Goal: Find specific page/section: Find specific page/section

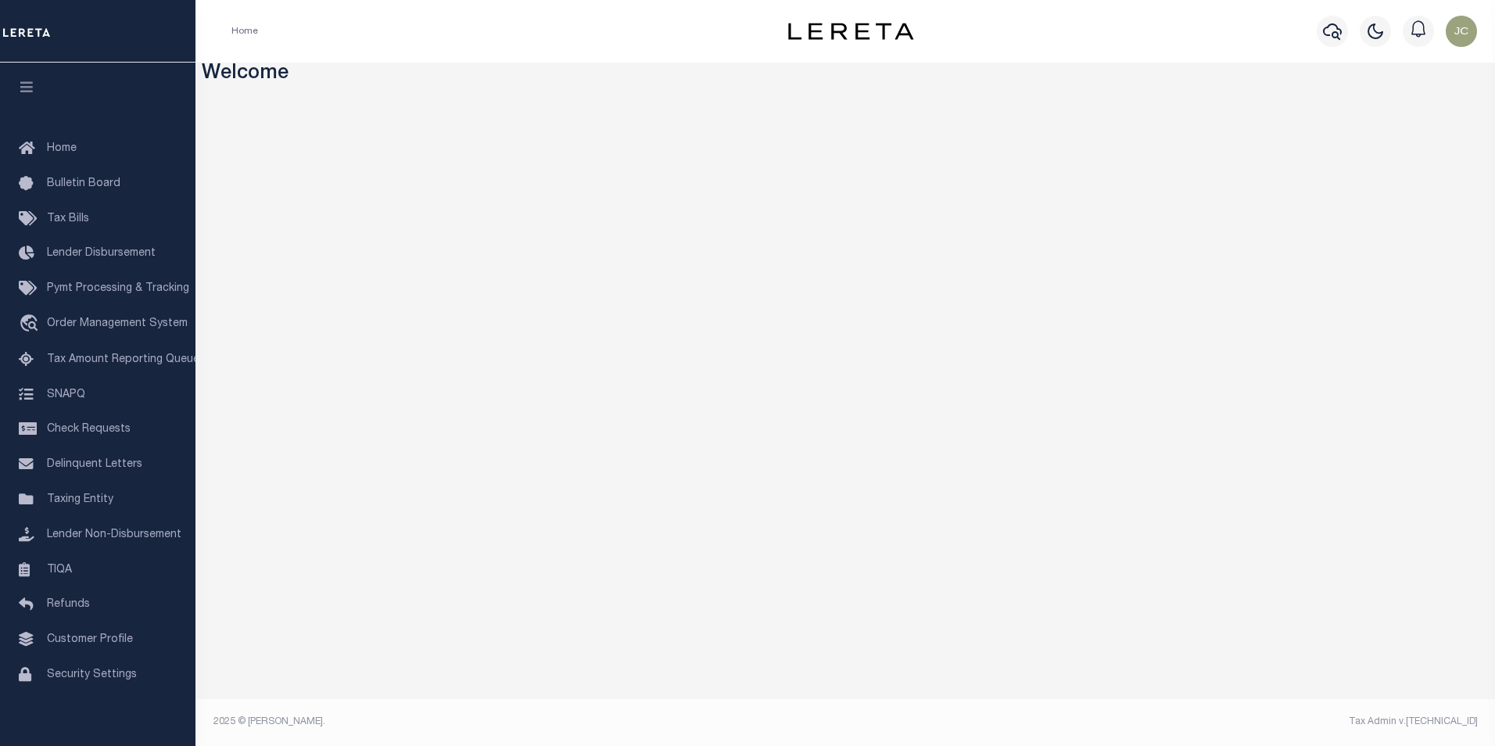
click at [81, 52] on div at bounding box center [98, 31] width 196 height 63
click at [112, 470] on span "Delinquent Letters" at bounding box center [94, 464] width 95 height 11
click at [1333, 34] on icon "button" at bounding box center [1332, 31] width 19 height 16
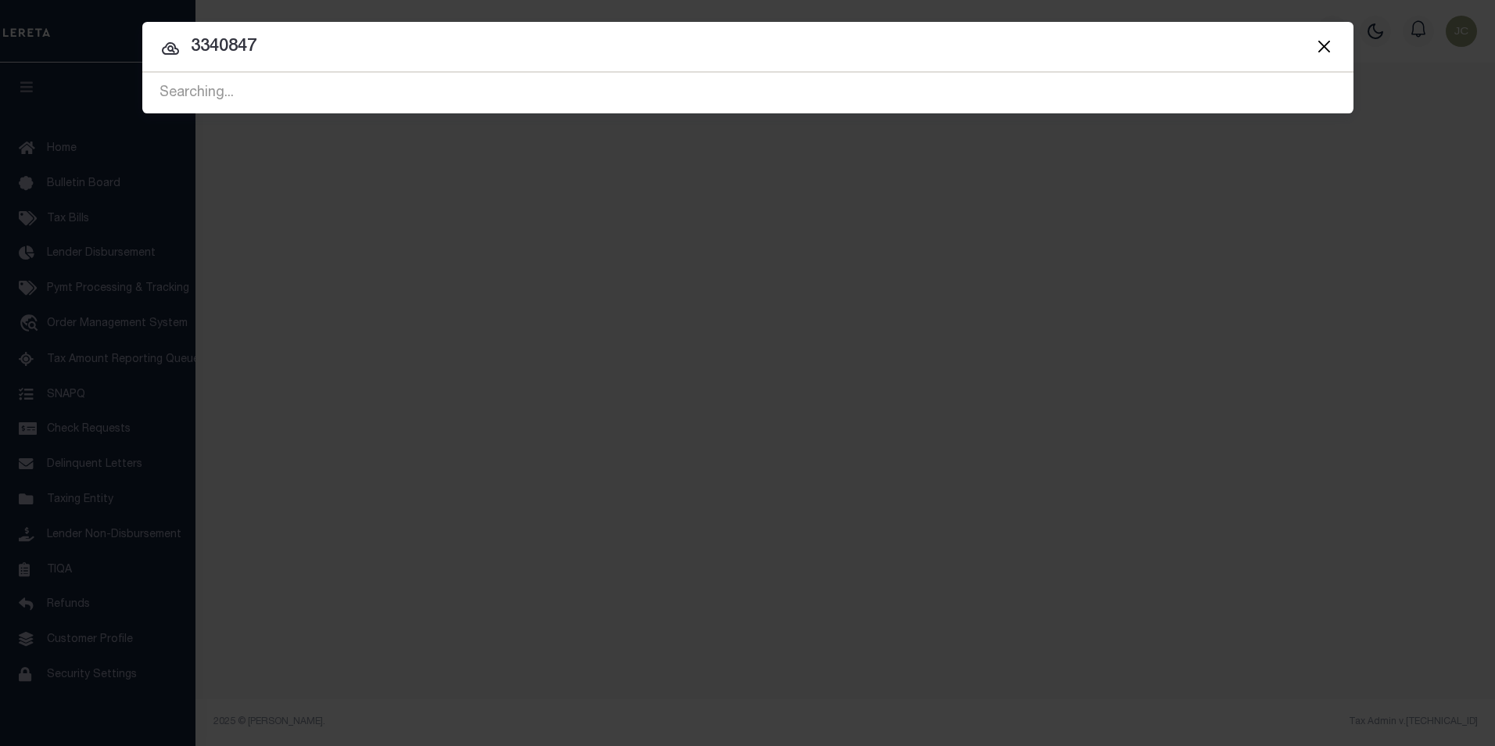
type input "3340847"
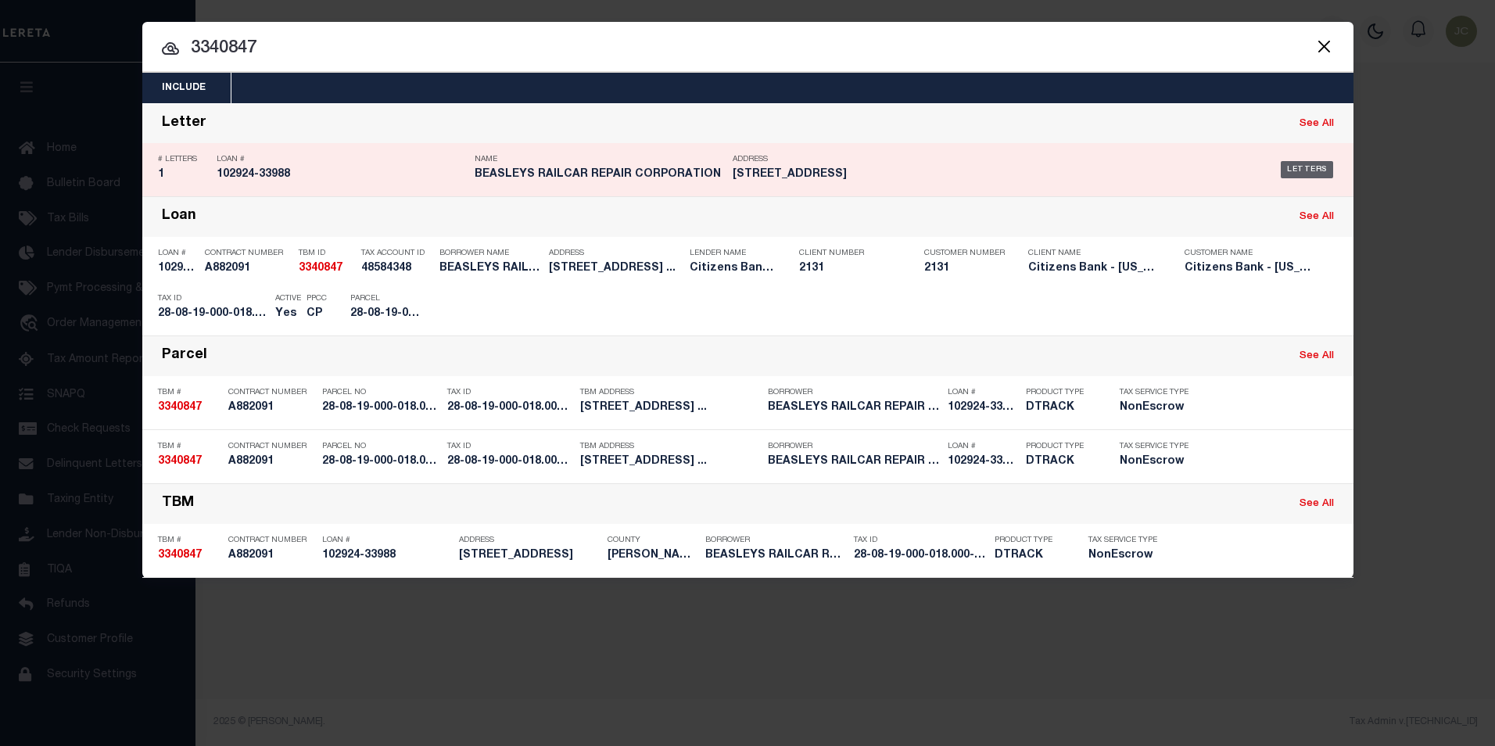
click at [1318, 171] on div "Letters" at bounding box center [1307, 169] width 52 height 17
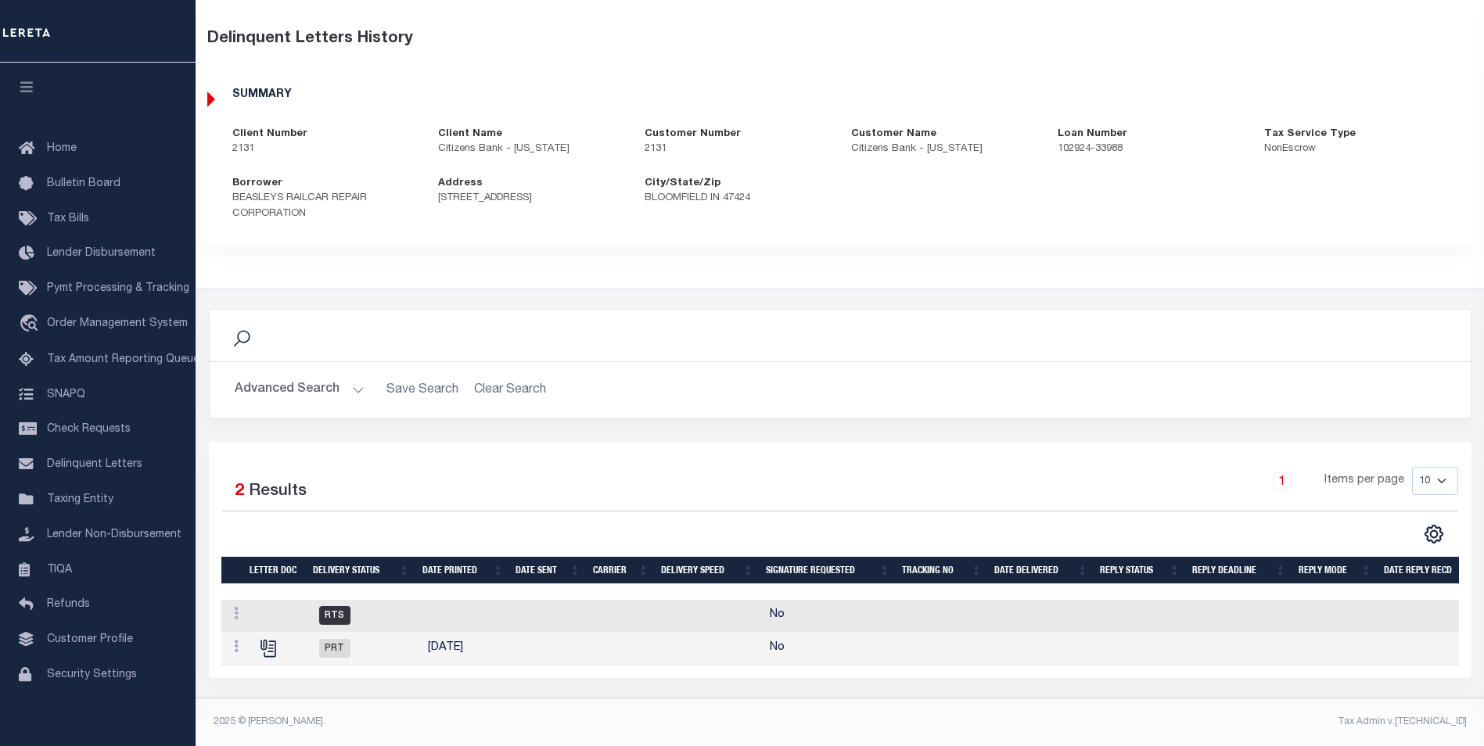
scroll to position [85, 0]
click at [274, 641] on icon "" at bounding box center [268, 648] width 20 height 20
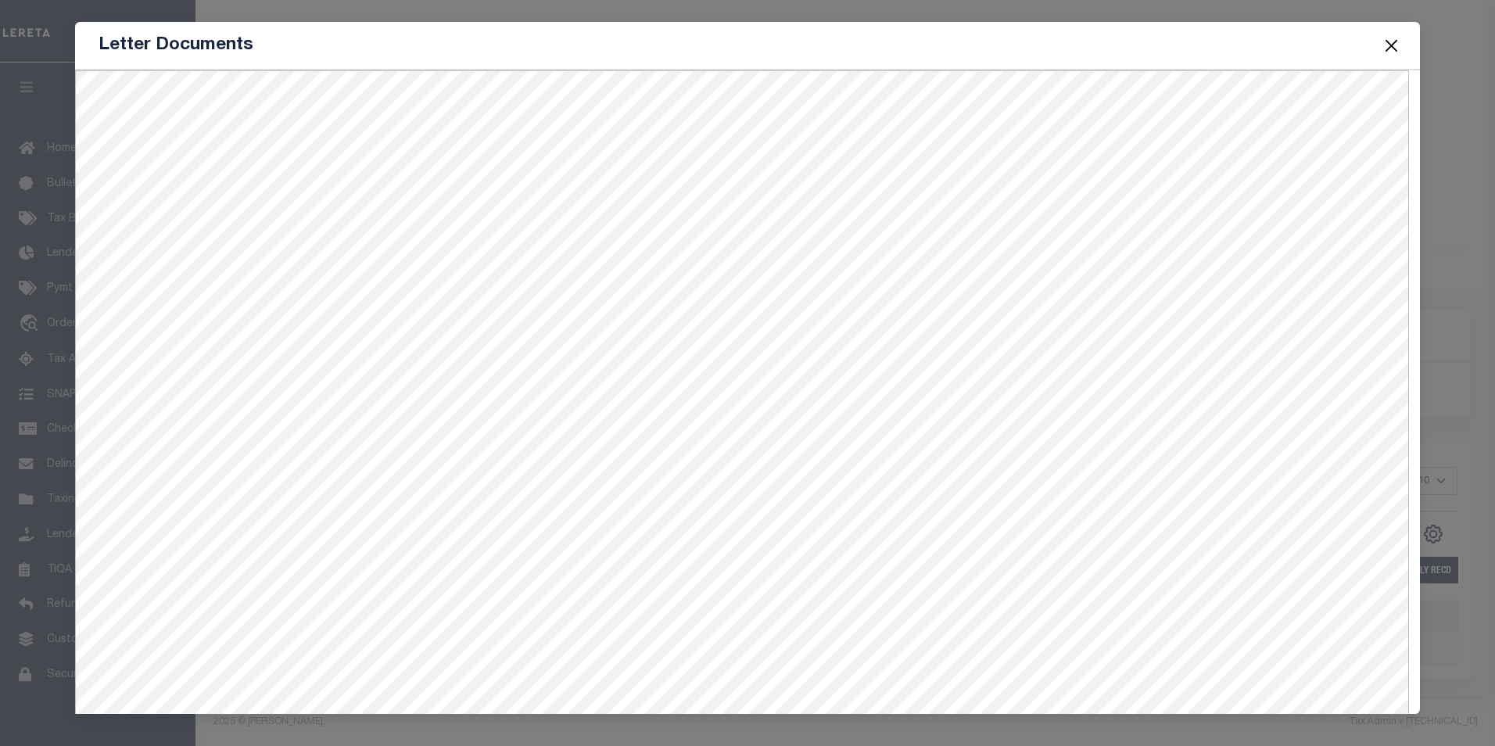
click at [1390, 48] on button "Close" at bounding box center [1391, 45] width 20 height 20
